Goal: Information Seeking & Learning: Learn about a topic

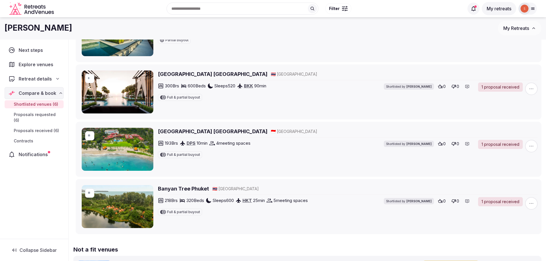
scroll to position [229, 0]
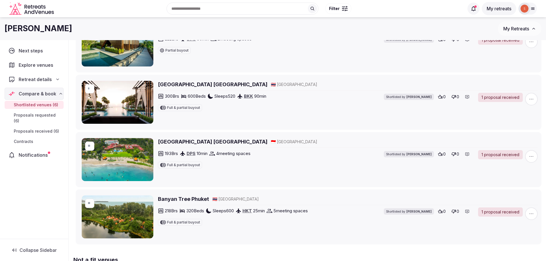
click at [197, 85] on h2 "[GEOGRAPHIC_DATA] [GEOGRAPHIC_DATA]" at bounding box center [213, 84] width 110 height 7
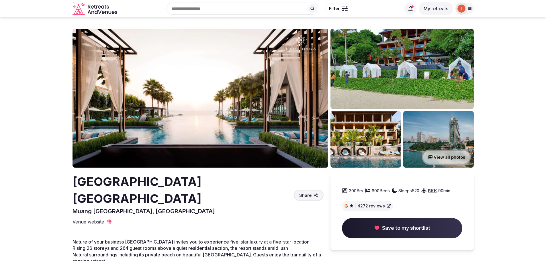
click at [451, 156] on button "View all photos" at bounding box center [446, 157] width 49 height 15
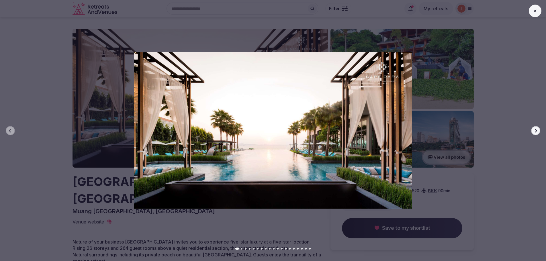
click at [537, 130] on icon "button" at bounding box center [536, 130] width 5 height 5
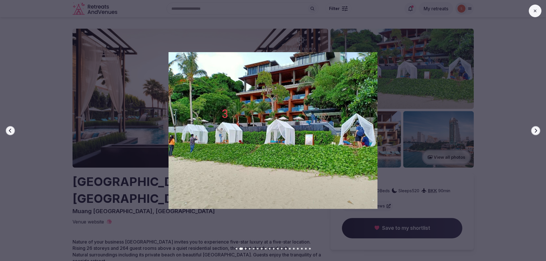
click at [537, 130] on icon "button" at bounding box center [536, 130] width 5 height 5
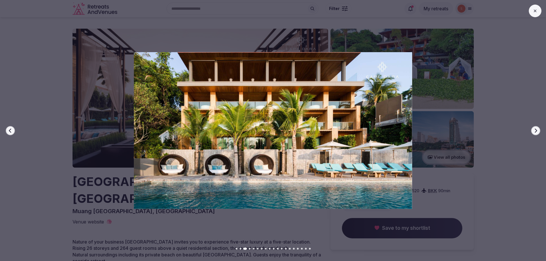
click at [537, 130] on icon "button" at bounding box center [536, 130] width 5 height 5
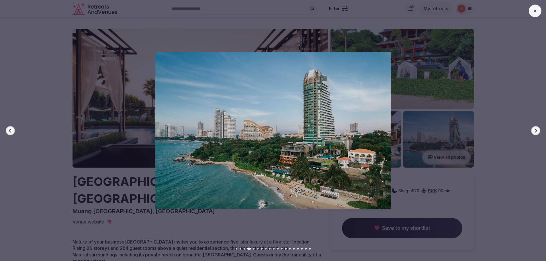
click at [537, 130] on icon "button" at bounding box center [536, 130] width 5 height 5
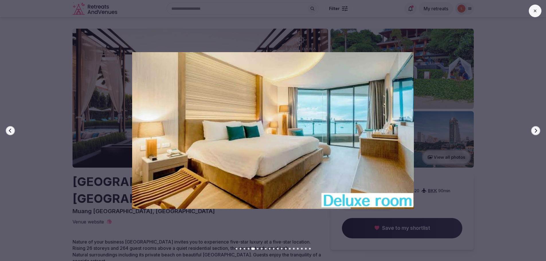
click at [537, 130] on icon "button" at bounding box center [536, 130] width 5 height 5
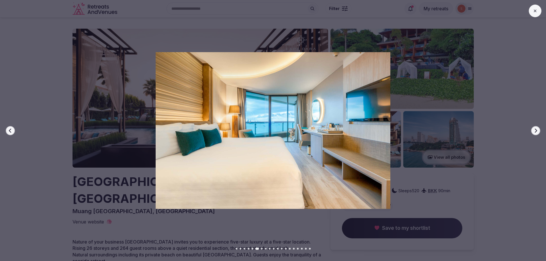
click at [537, 130] on icon "button" at bounding box center [536, 130] width 5 height 5
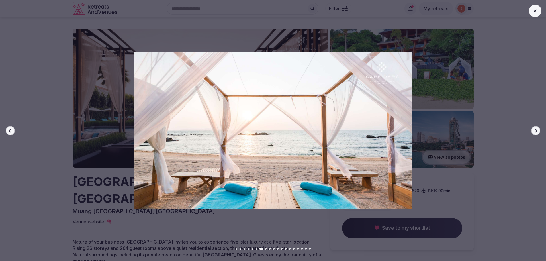
click at [537, 130] on icon "button" at bounding box center [536, 130] width 5 height 5
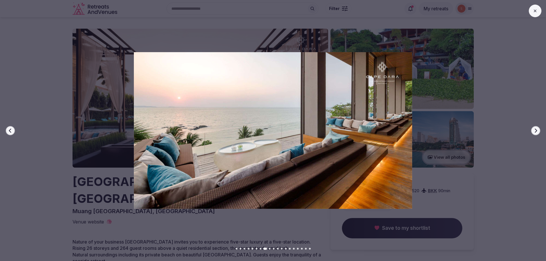
click at [537, 130] on icon "button" at bounding box center [536, 130] width 5 height 5
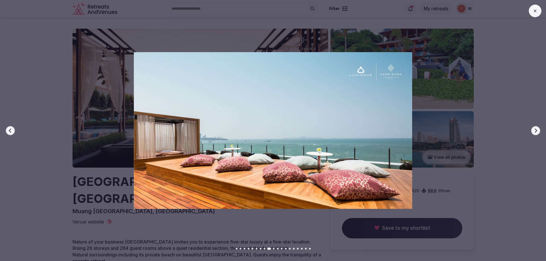
click at [537, 130] on icon "button" at bounding box center [536, 130] width 5 height 5
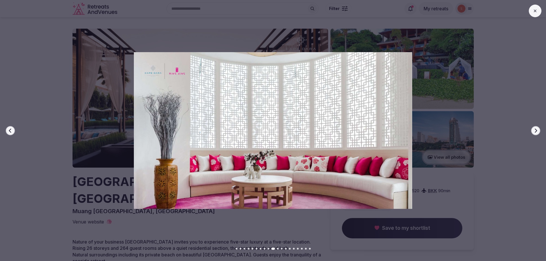
click at [537, 130] on icon "button" at bounding box center [536, 130] width 5 height 5
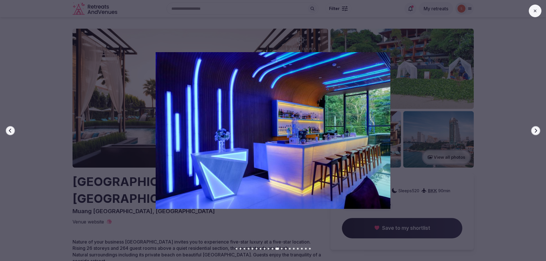
click at [537, 130] on icon "button" at bounding box center [536, 130] width 5 height 5
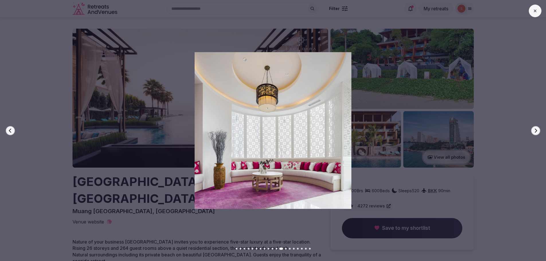
click at [537, 130] on icon "button" at bounding box center [536, 130] width 5 height 5
